Goal: Information Seeking & Learning: Learn about a topic

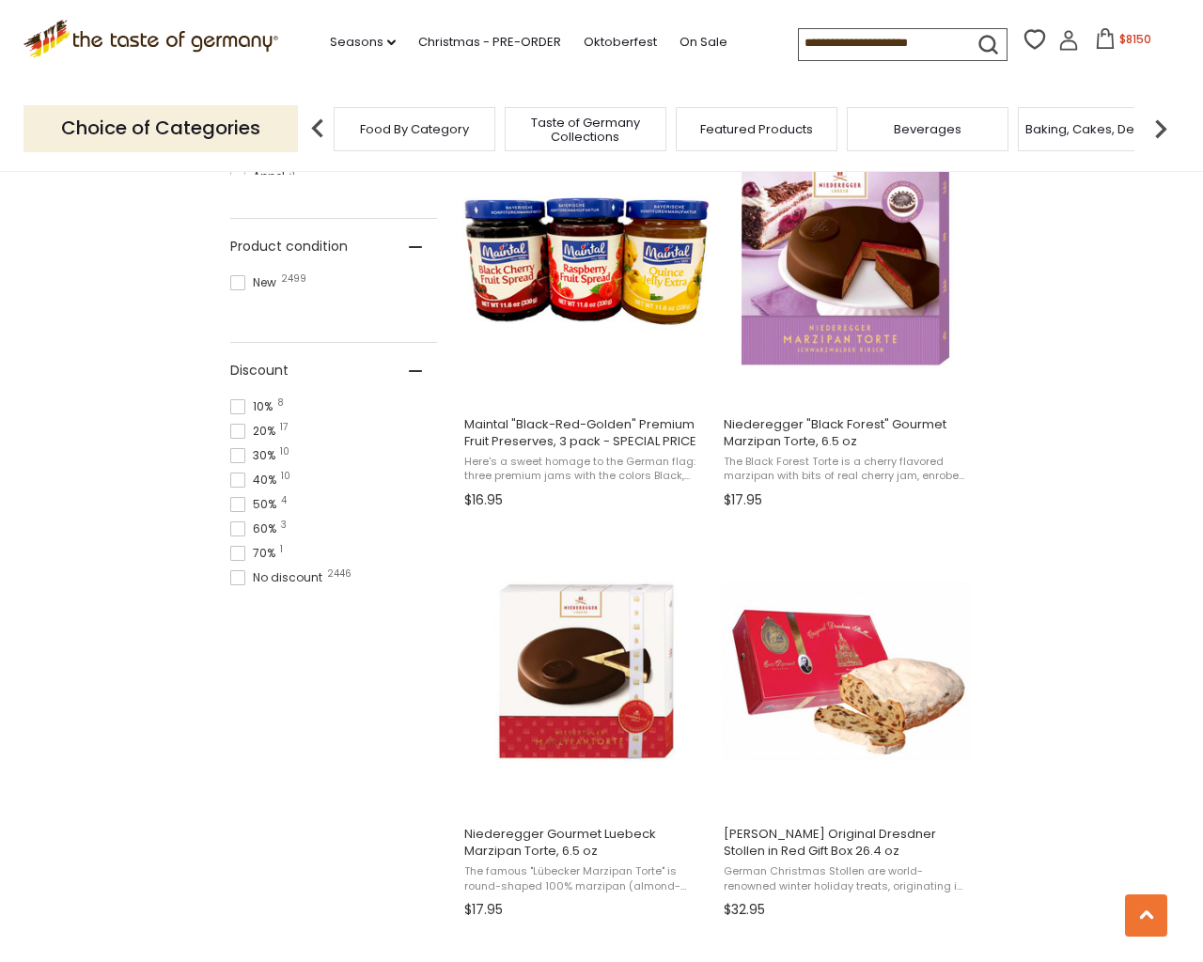
scroll to position [3736, 0]
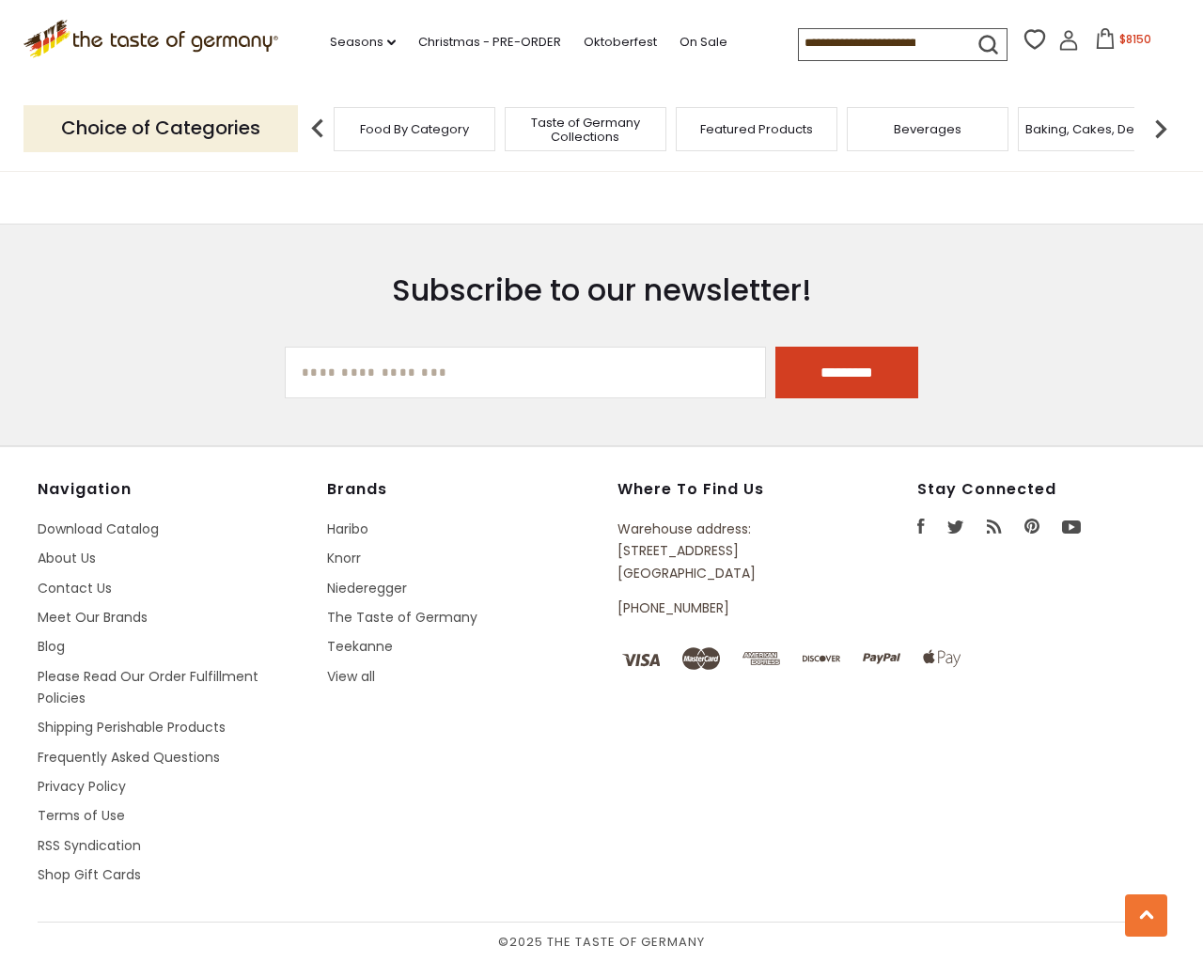
type input "***"
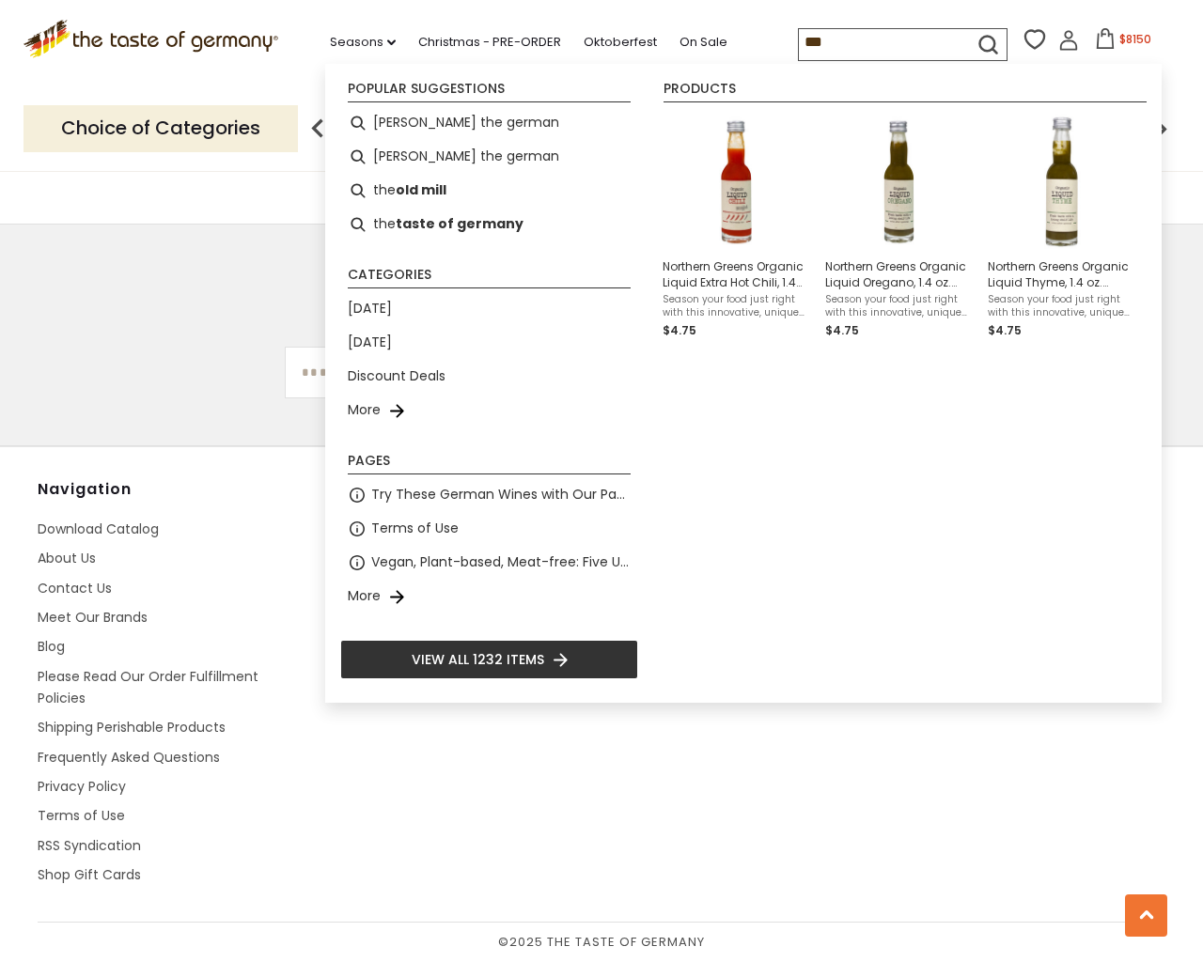
type input "**********"
